Goal: Information Seeking & Learning: Learn about a topic

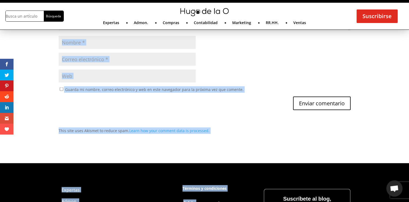
scroll to position [1094, 0]
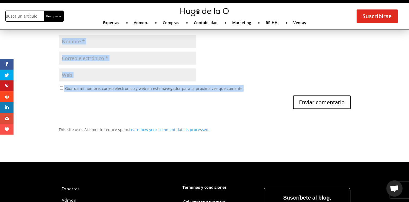
drag, startPoint x: 59, startPoint y: 81, endPoint x: 173, endPoint y: 93, distance: 115.2
drag, startPoint x: 173, startPoint y: 93, endPoint x: 268, endPoint y: 71, distance: 97.4
click at [268, 71] on p "Web Web" at bounding box center [205, 76] width 292 height 17
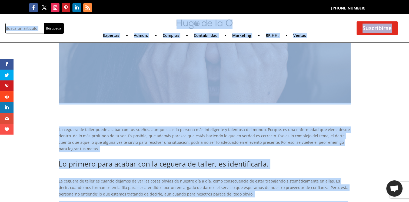
scroll to position [0, 0]
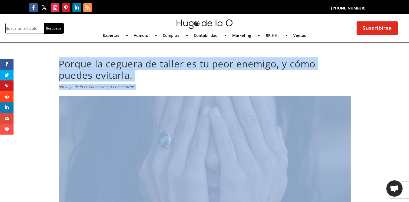
drag, startPoint x: 191, startPoint y: 138, endPoint x: 58, endPoint y: 58, distance: 155.6
copy article "Loremi do sitamet co adipis el se doei tempori, u labo etdolo magnaali. eni Adm…"
click at [205, 65] on h1 "Porque la ceguera de taller es tu peor enemigo, y cómo puedes evitarla." at bounding box center [205, 70] width 292 height 25
drag, startPoint x: 185, startPoint y: 65, endPoint x: 58, endPoint y: 60, distance: 126.9
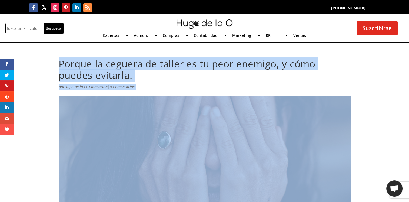
copy article "Loremi do sitamet co adipis el se doei tempori, u labo etdolo magnaali. eni Adm…"
